Goal: Navigation & Orientation: Understand site structure

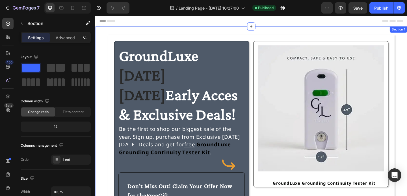
click at [279, 35] on div "GroundLuxe [DATE][DATE] Early Acces & Exclusive Deals! Heading Be the first to …" at bounding box center [264, 159] width 339 height 265
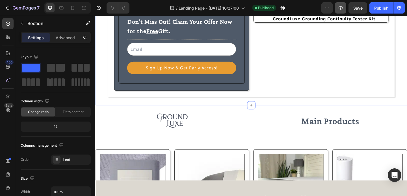
scroll to position [179, 0]
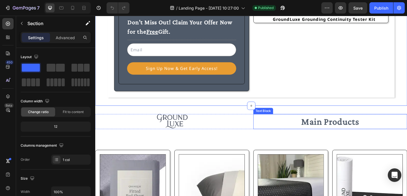
click at [407, 125] on p "Main Products" at bounding box center [351, 130] width 166 height 15
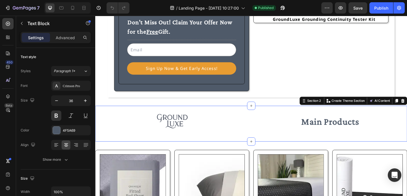
click at [407, 115] on div "Image Main Products Text Block Row Row Section 2 You can create reusable sectio…" at bounding box center [264, 133] width 339 height 39
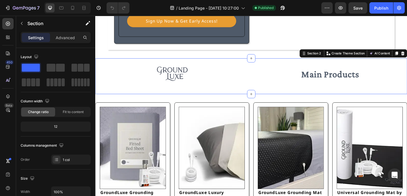
scroll to position [235, 0]
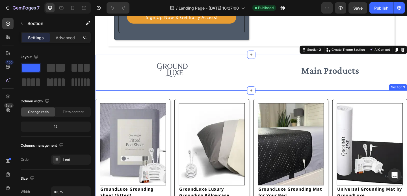
click at [385, 101] on div "Image GroundLuxe Grounding Sheet (fitted) Text Block Row Image GroundLuxe Luxur…" at bounding box center [264, 163] width 339 height 132
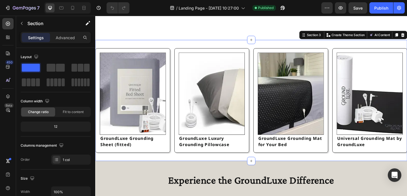
scroll to position [440, 0]
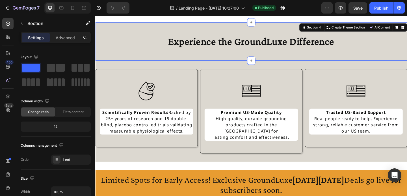
click at [388, 29] on div "Experience the GroundLuxe Difference Heading Row Section 4 You can create reusa…" at bounding box center [264, 44] width 339 height 42
click at [364, 68] on div "Image Scientifically Proven Results Backed by 25+ years of research and 15 doub…" at bounding box center [264, 120] width 339 height 110
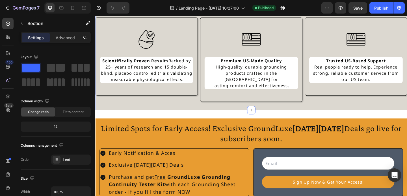
scroll to position [502, 0]
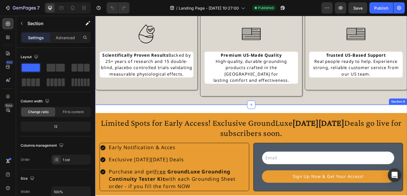
click at [325, 113] on div "Limited Spots for Early Access! Exclusive GroundLuxe [DATE][DATE] Deals go live…" at bounding box center [264, 167] width 339 height 108
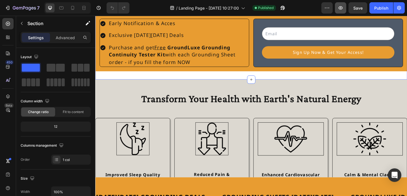
scroll to position [643, 0]
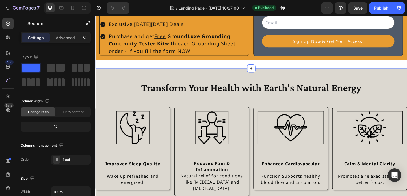
click at [360, 77] on div "Transform Your Health with Earth's Natural Energy Heading Row Image Improved Sl…" at bounding box center [264, 147] width 339 height 148
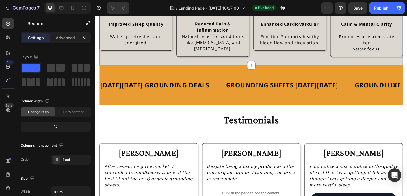
scroll to position [800, 0]
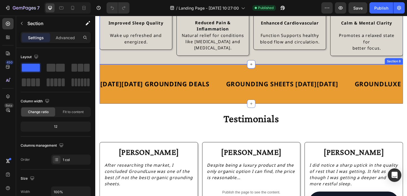
click at [343, 75] on div "[DATE][DATE] GROUNDING DEALS Text Block GROUNDING SHEETS [DATE][DATE] Text Bloc…" at bounding box center [265, 90] width 330 height 43
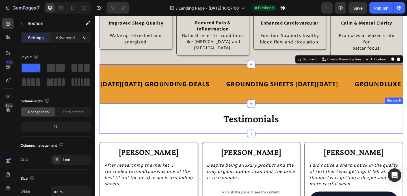
click at [347, 118] on div "Testimonials Heading Section 9" at bounding box center [265, 128] width 330 height 33
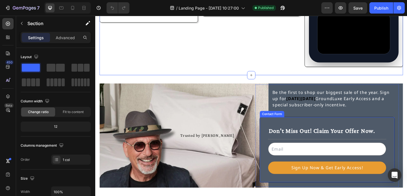
scroll to position [1005, 0]
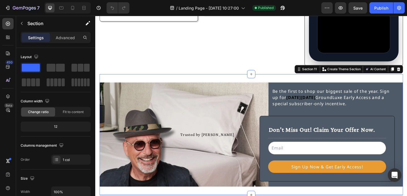
click at [285, 81] on div "Trusted by [PERSON_NAME] Text Block Be the first to shop our biggest sale of th…" at bounding box center [265, 145] width 330 height 132
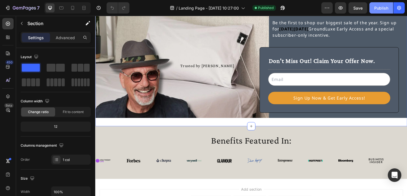
scroll to position [1138, 0]
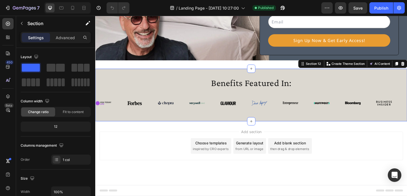
click at [353, 81] on div "Benefits Featured In: Heading Image Image Image Image Image Image Image Image I…" at bounding box center [264, 101] width 339 height 57
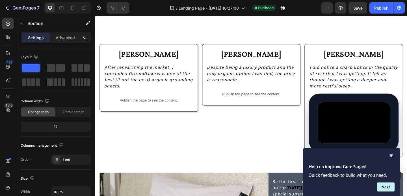
scroll to position [880, 0]
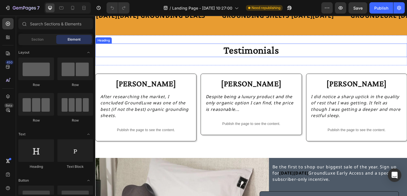
scroll to position [877, 0]
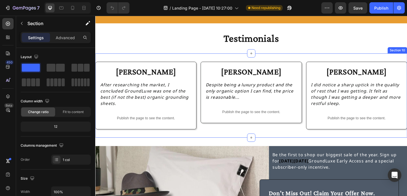
click at [225, 59] on div "Jody Heading After researching the market, I concluded GroundLuxe was one of th…" at bounding box center [264, 103] width 339 height 92
